Goal: Task Accomplishment & Management: Use online tool/utility

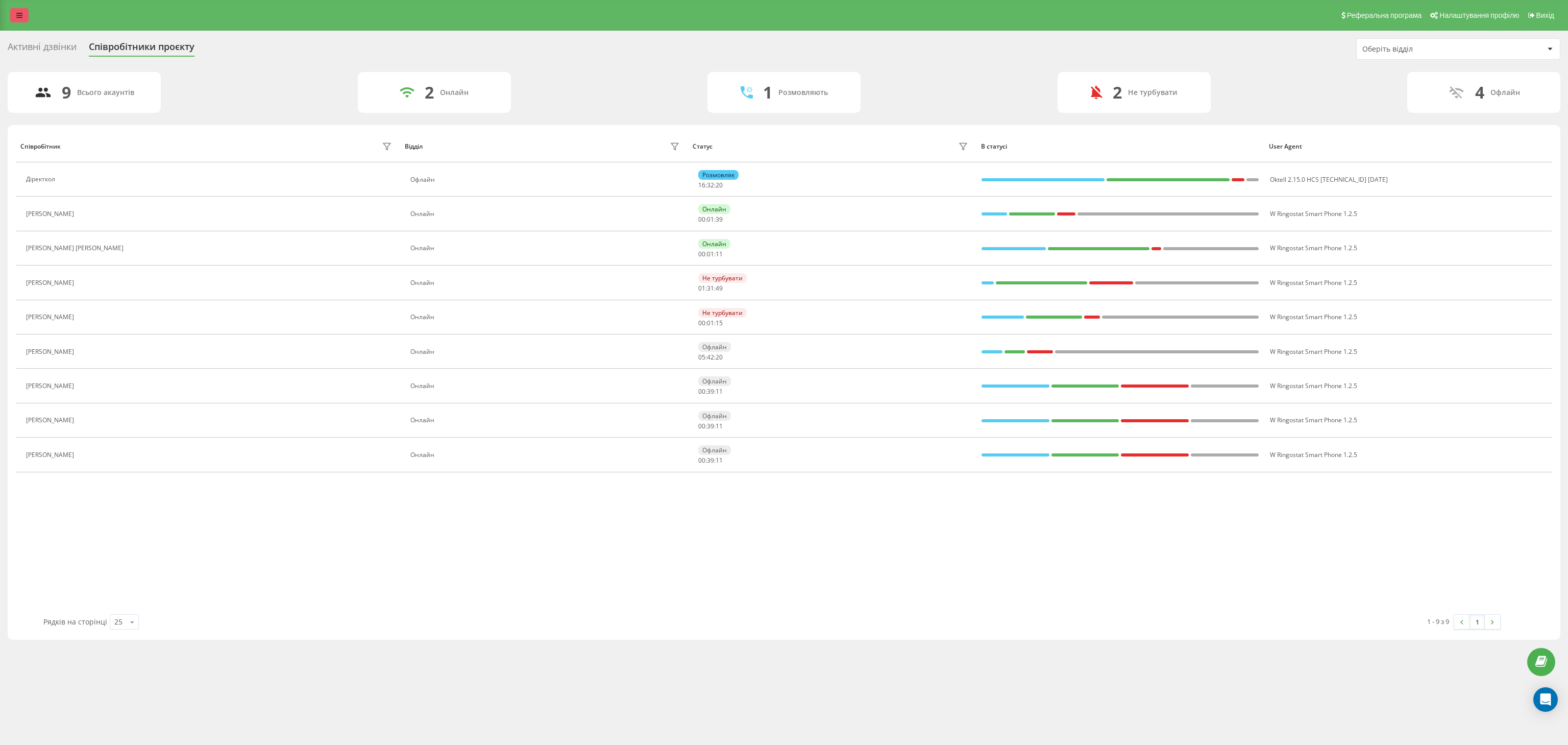
click at [21, 17] on icon at bounding box center [20, 15] width 6 height 7
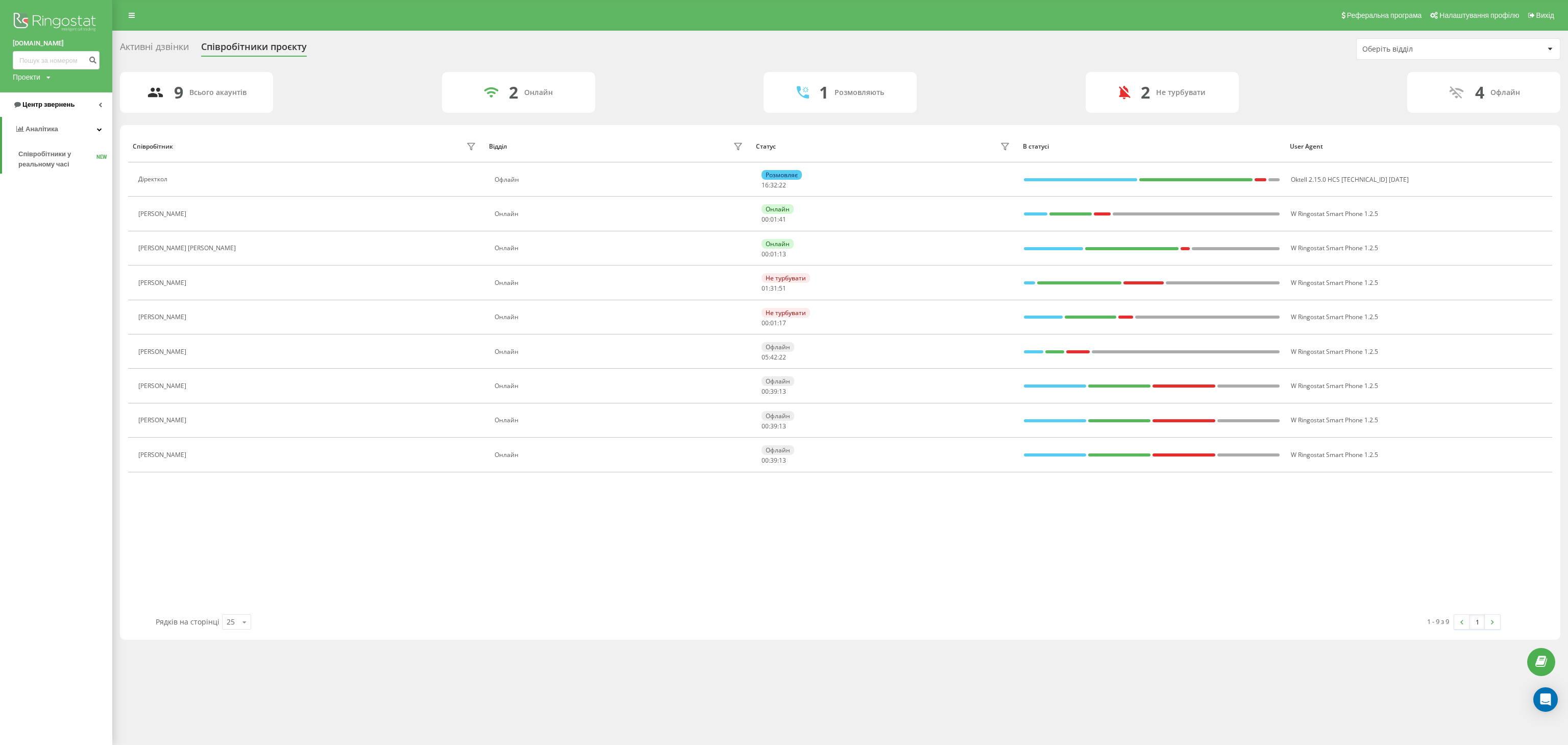
click at [81, 105] on link "Центр звернень" at bounding box center [56, 104] width 112 height 24
click at [51, 179] on span "Звіт про пропущені необроблені дзвінки" at bounding box center [62, 172] width 89 height 20
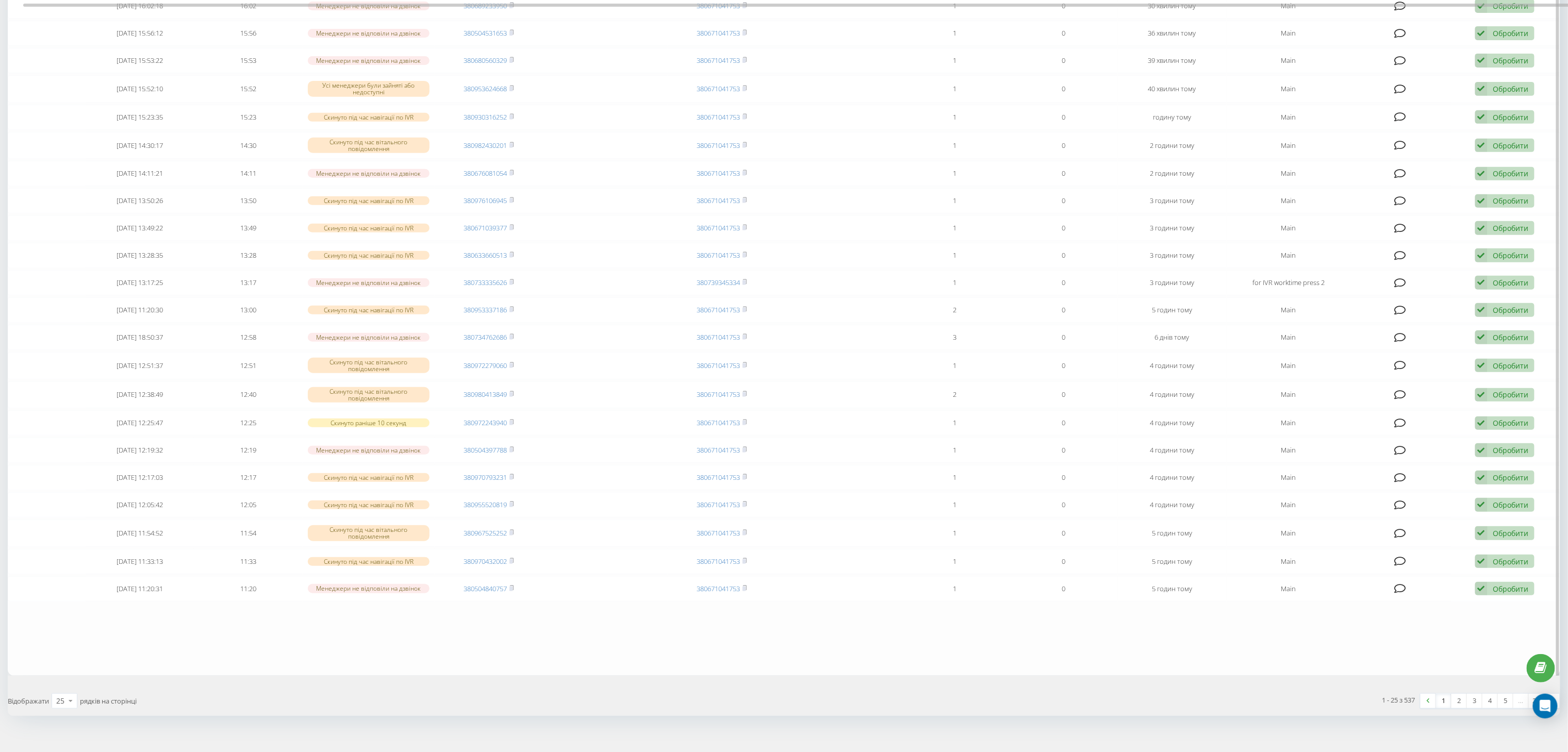
scroll to position [251, 0]
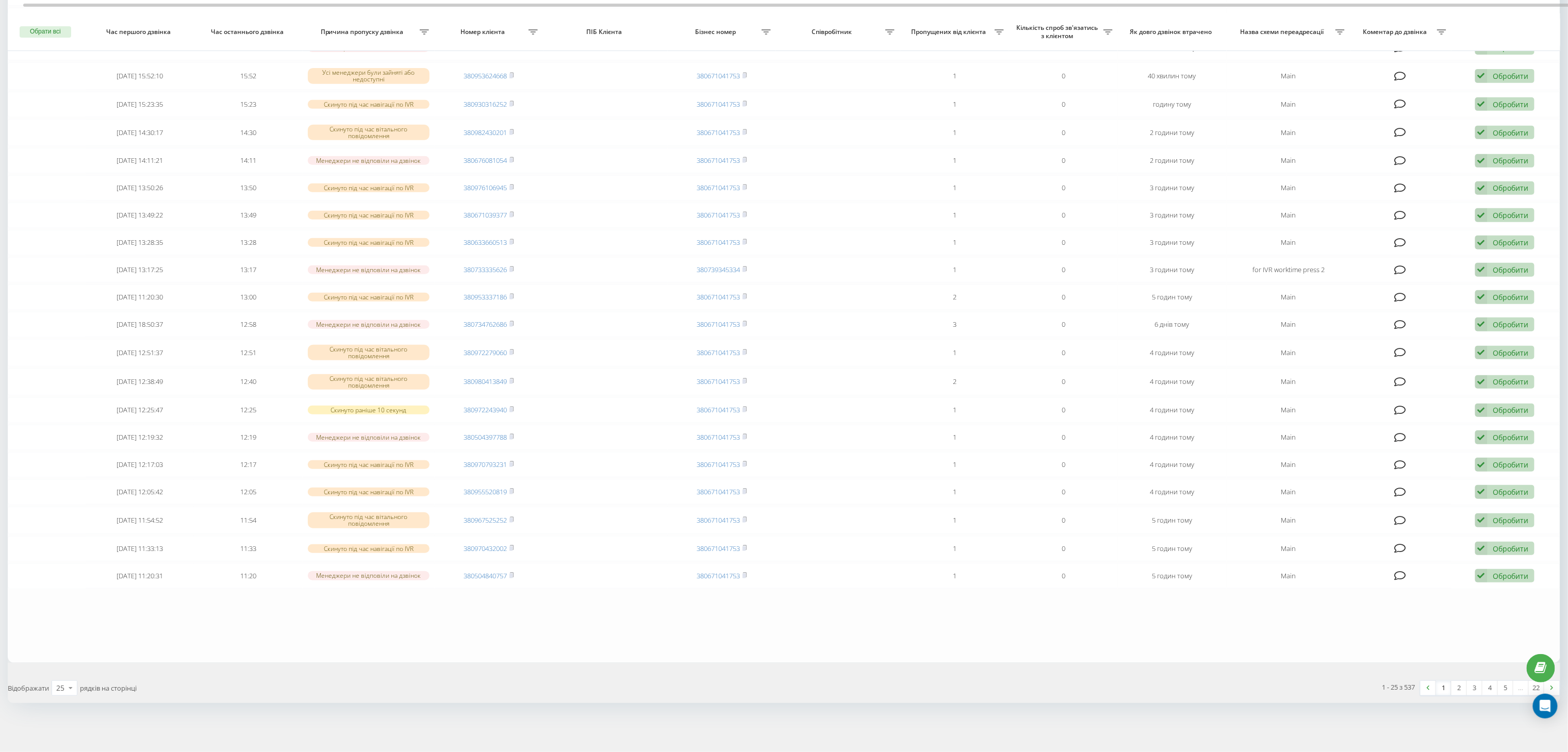
click at [81, 680] on div "Обрати всі Час першого дзвінка Час останнього дзвінка Причина пропуску дзвінка …" at bounding box center [784, 263] width 1552 height 877
click at [70, 690] on icon at bounding box center [71, 687] width 16 height 20
click at [69, 673] on span "100" at bounding box center [62, 673] width 13 height 9
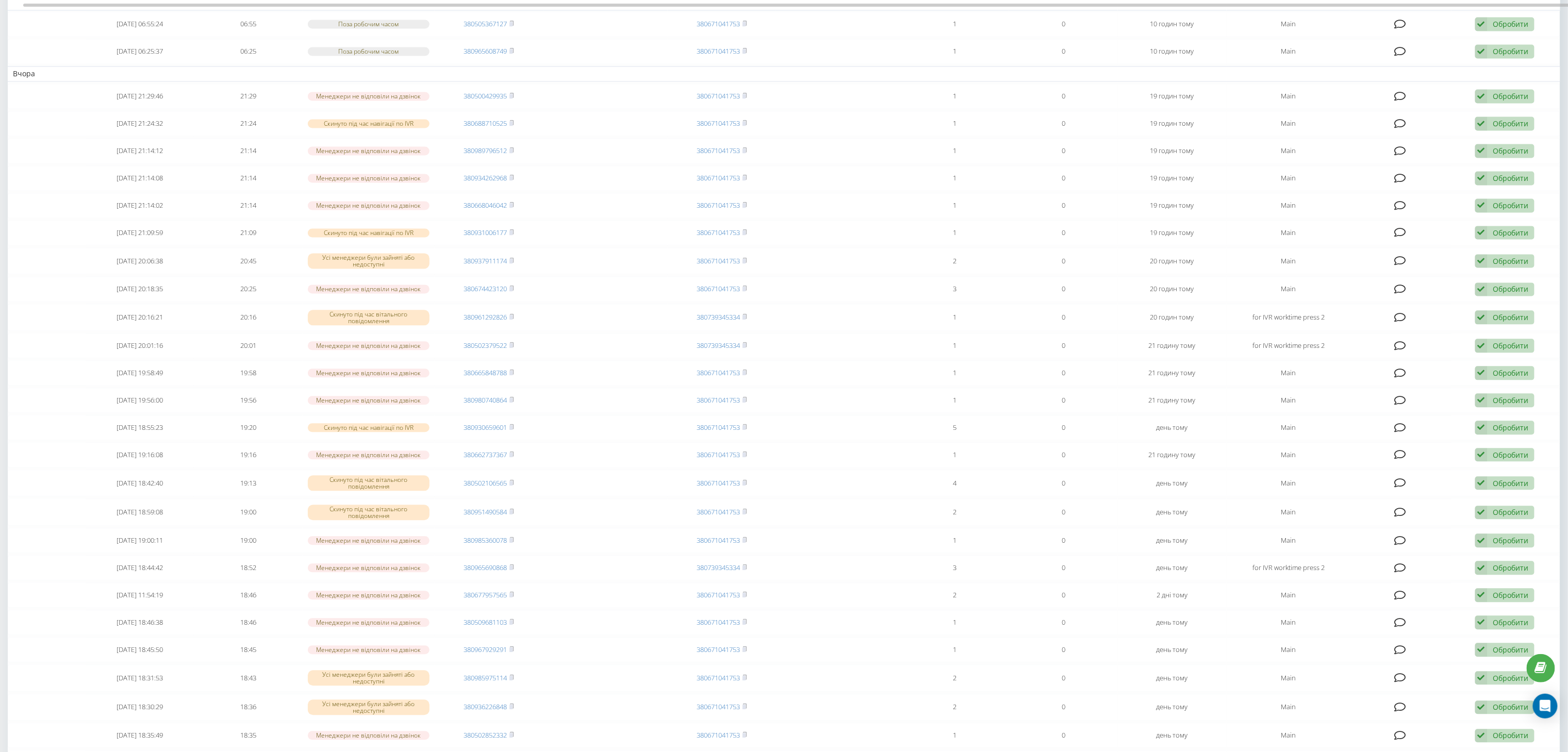
scroll to position [1340, 0]
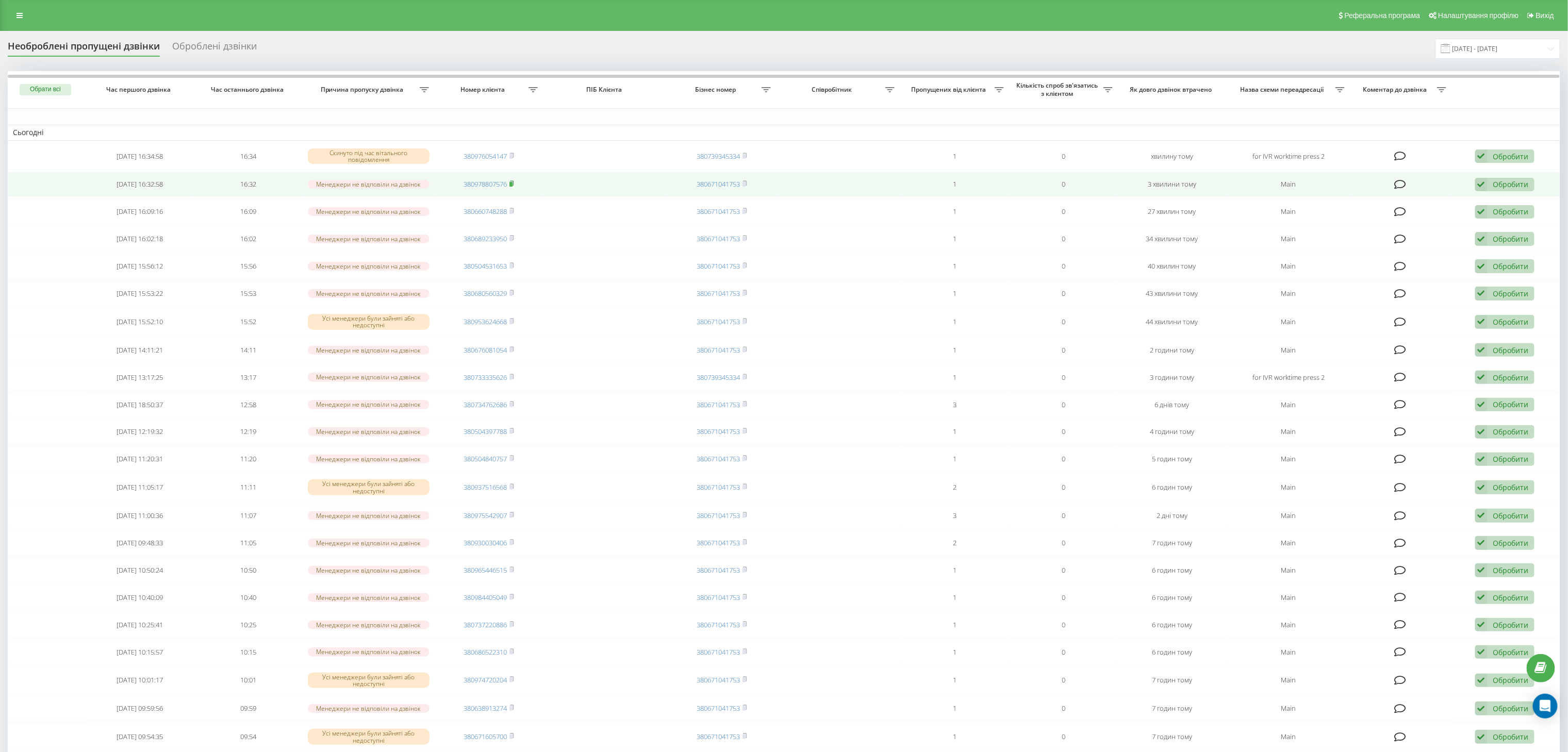
click at [514, 184] on icon at bounding box center [512, 183] width 4 height 5
click at [512, 180] on icon at bounding box center [512, 183] width 5 height 6
click at [1506, 179] on div "Обробити" at bounding box center [1510, 184] width 36 height 9
click at [1395, 199] on span "Не вдалося зв'язатися" at bounding box center [1389, 201] width 79 height 9
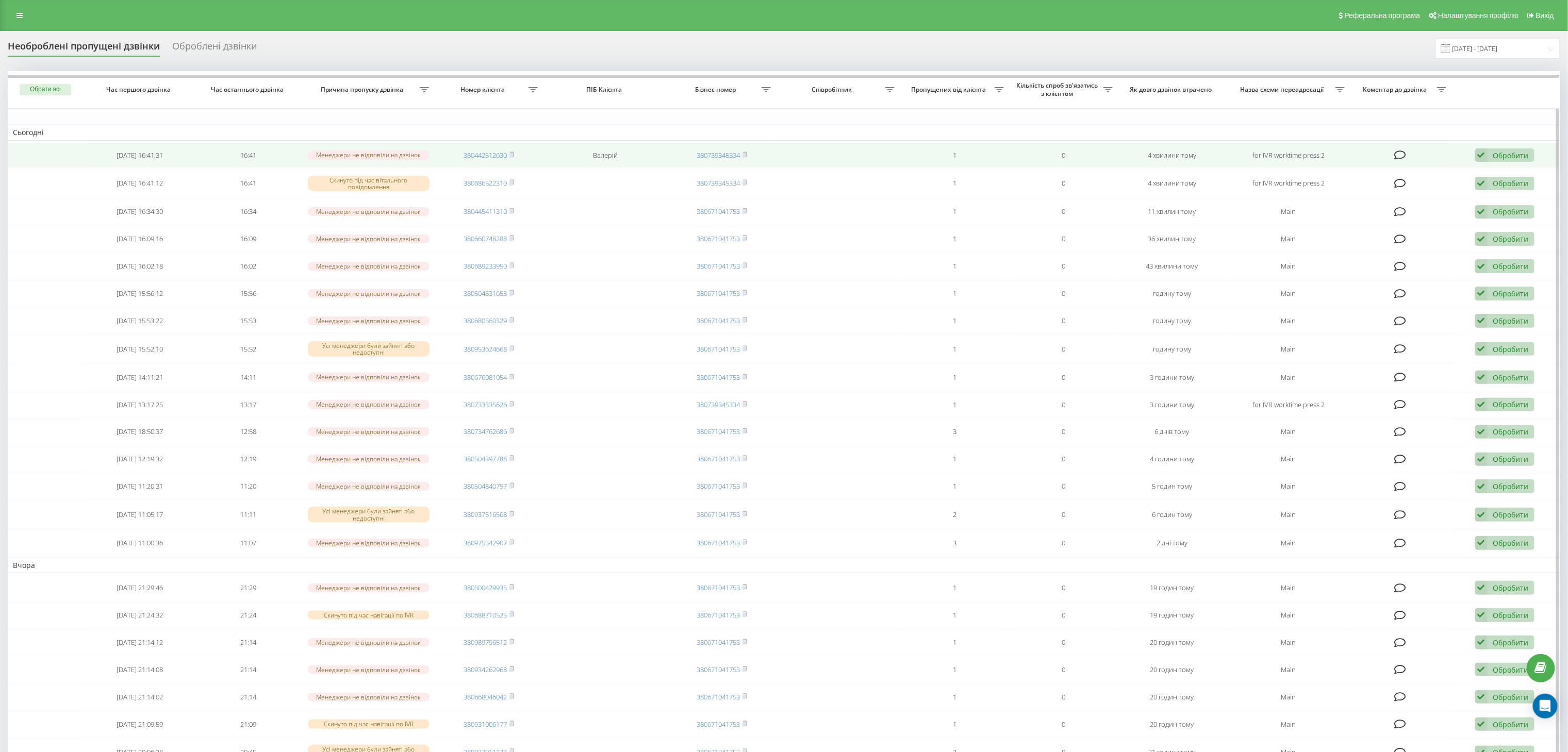
click at [516, 155] on td "380442512630" at bounding box center [489, 156] width 109 height 25
click at [511, 155] on rect at bounding box center [511, 156] width 3 height 5
click at [1487, 155] on icon at bounding box center [1482, 156] width 13 height 14
click at [1430, 169] on div "Не вдалося зв'язатися" at bounding box center [1437, 171] width 193 height 18
